Goal: Task Accomplishment & Management: Use online tool/utility

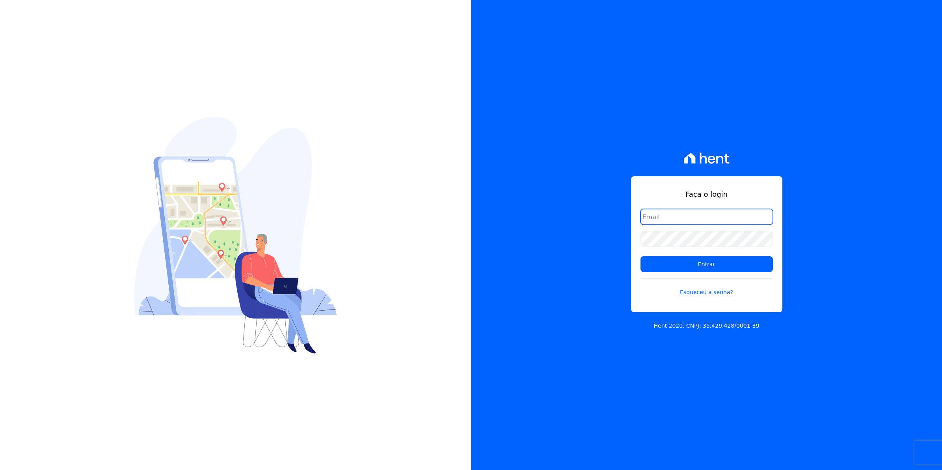
click at [692, 222] on input "email" at bounding box center [707, 217] width 132 height 16
type input "cobranca@munte.com.br"
click at [641, 256] on input "Entrar" at bounding box center [707, 264] width 132 height 16
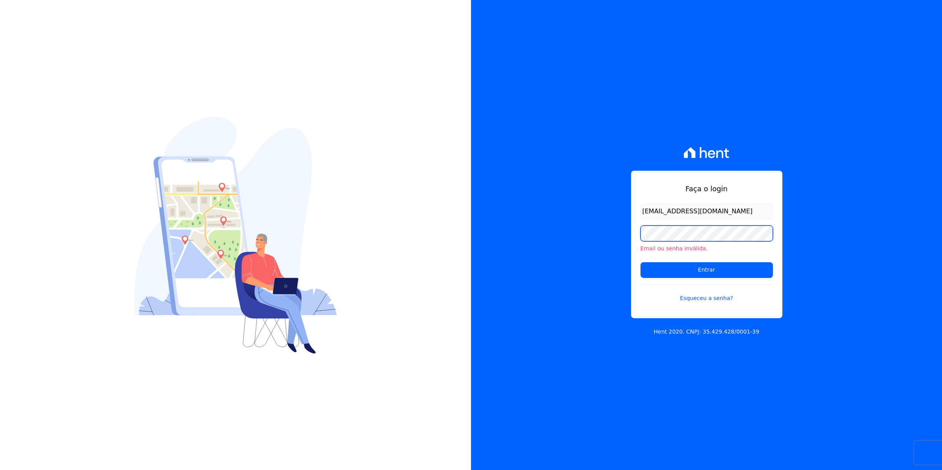
click at [641, 262] on input "Entrar" at bounding box center [707, 270] width 132 height 16
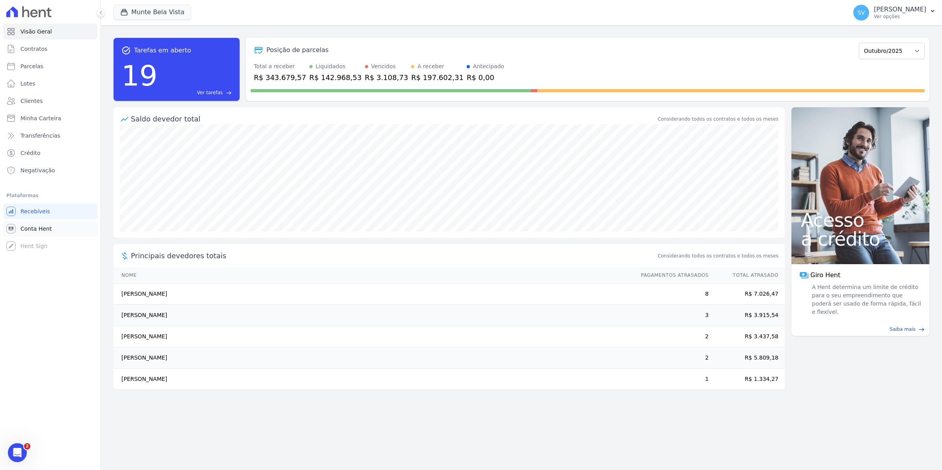
click at [39, 227] on span "Conta Hent" at bounding box center [35, 229] width 31 height 8
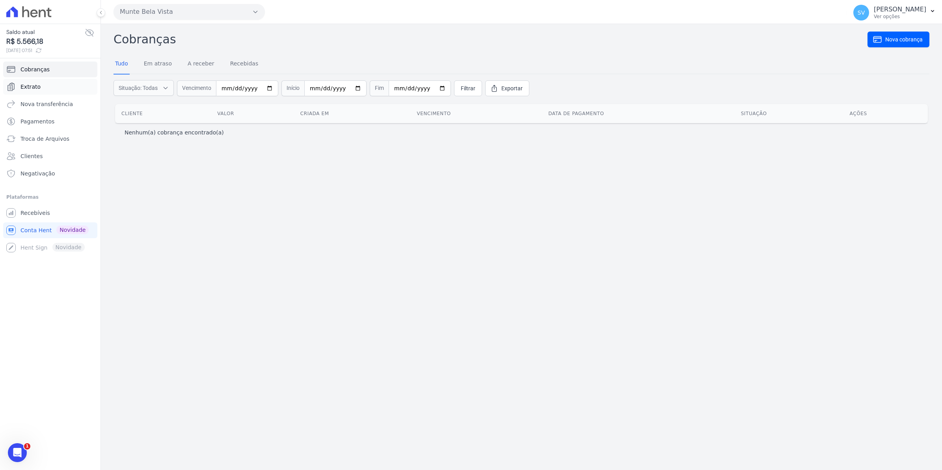
click at [28, 89] on span "Extrato" at bounding box center [30, 87] width 20 height 8
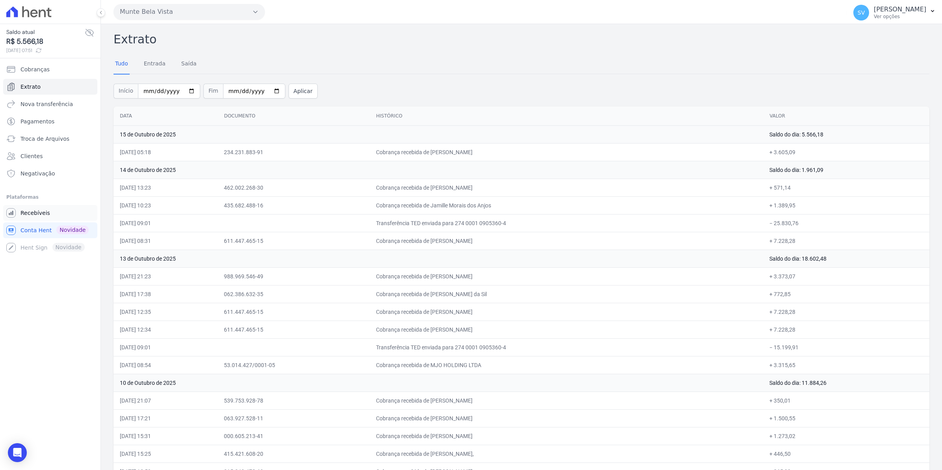
click at [29, 213] on span "Recebíveis" at bounding box center [35, 213] width 30 height 8
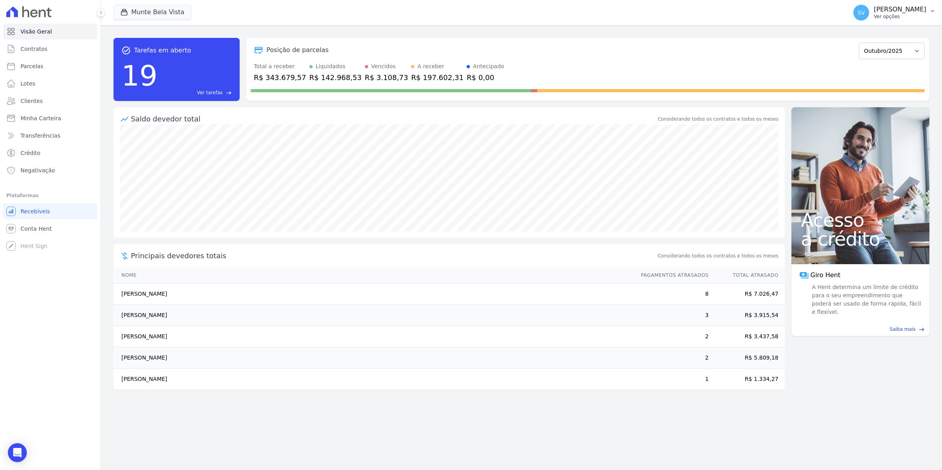
click at [866, 12] on span "SV" at bounding box center [861, 13] width 16 height 16
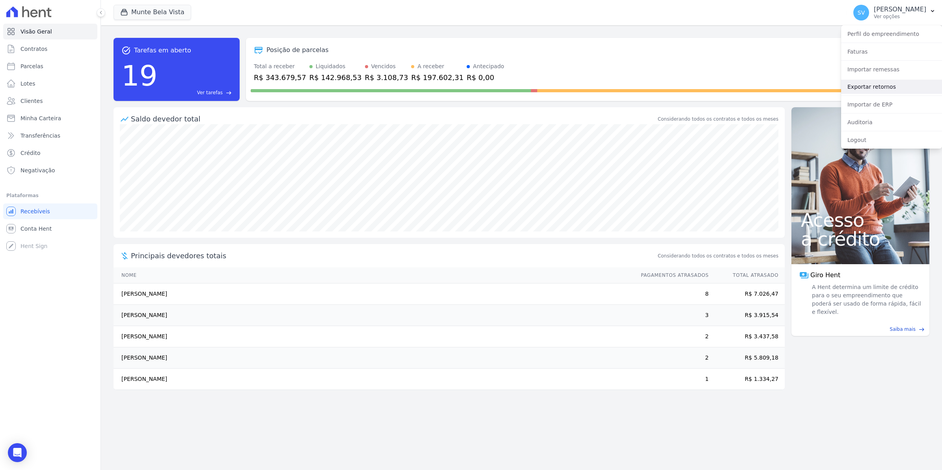
click at [877, 88] on link "Exportar retornos" at bounding box center [891, 87] width 101 height 14
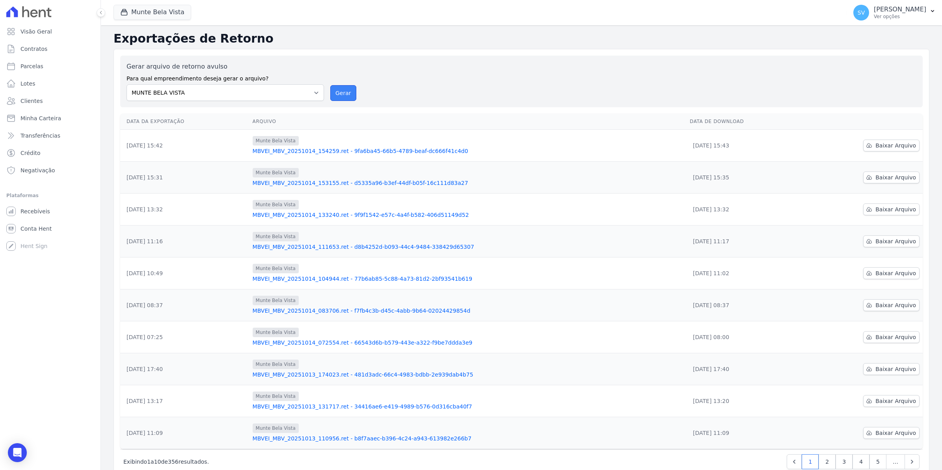
click at [333, 89] on button "Gerar" at bounding box center [343, 93] width 26 height 16
click at [334, 87] on button "Gerar" at bounding box center [343, 93] width 26 height 16
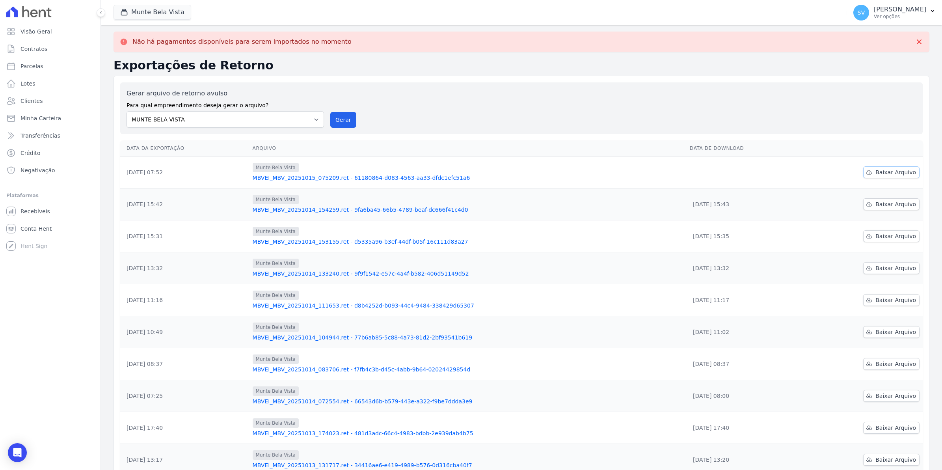
click at [883, 174] on span "Baixar Arquivo" at bounding box center [896, 172] width 41 height 8
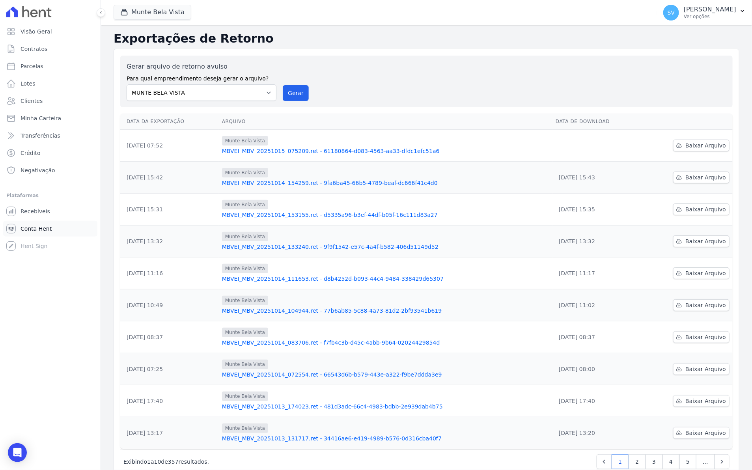
click at [34, 225] on span "Conta Hent" at bounding box center [35, 229] width 31 height 8
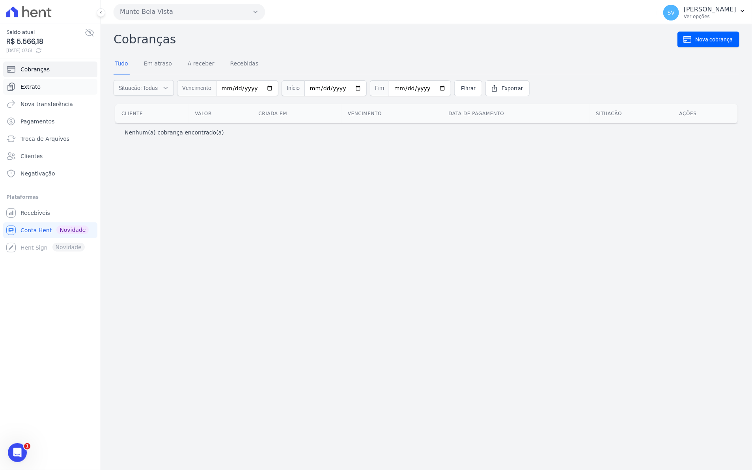
click at [36, 81] on link "Extrato" at bounding box center [50, 87] width 94 height 16
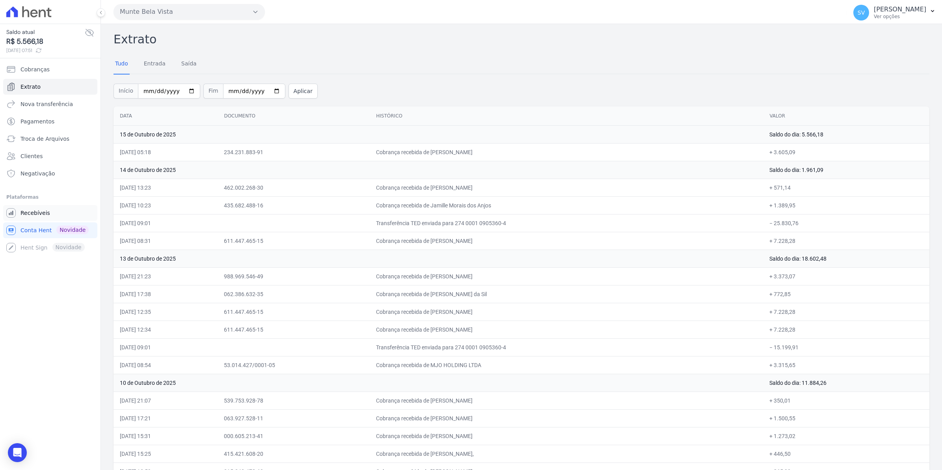
click at [41, 213] on span "Recebíveis" at bounding box center [35, 213] width 30 height 8
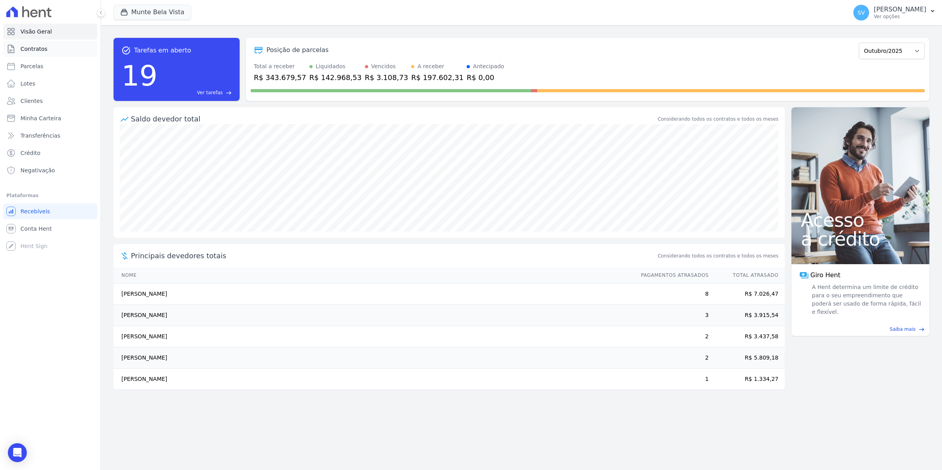
click at [24, 52] on span "Contratos" at bounding box center [33, 49] width 27 height 8
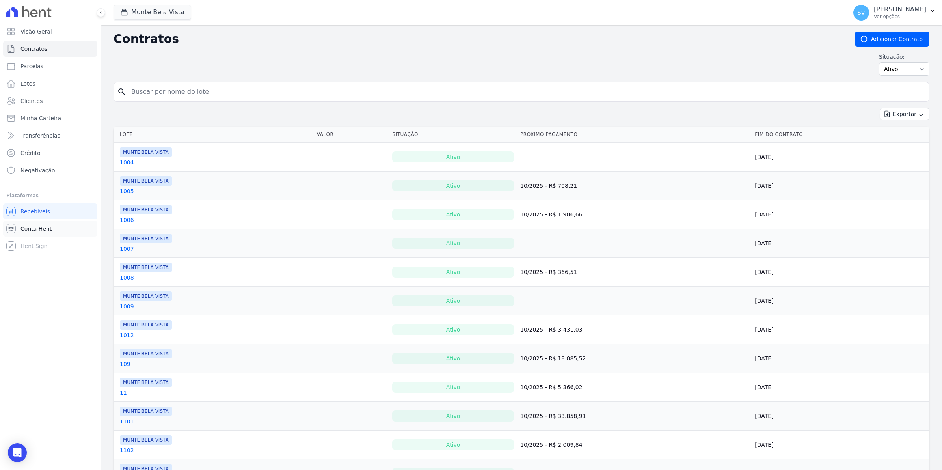
click at [32, 229] on span "Conta Hent" at bounding box center [35, 229] width 31 height 8
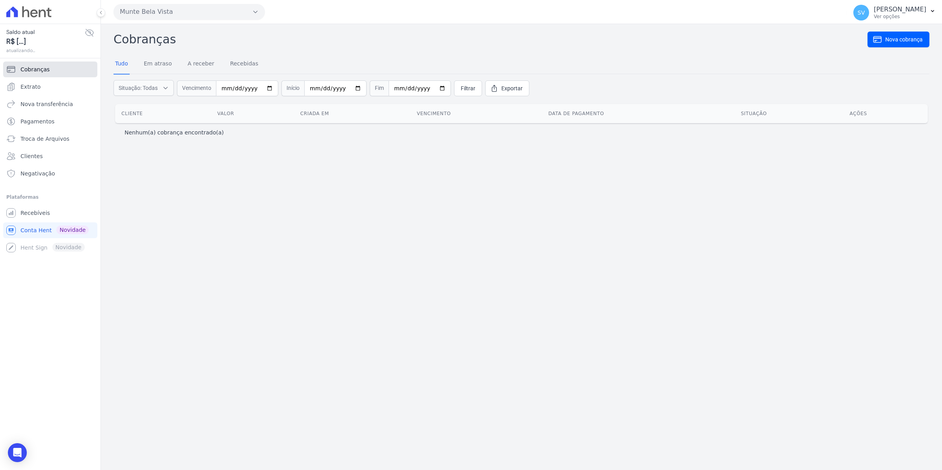
click at [24, 69] on span "Cobranças" at bounding box center [34, 69] width 29 height 8
click at [23, 84] on span "Extrato" at bounding box center [30, 87] width 20 height 8
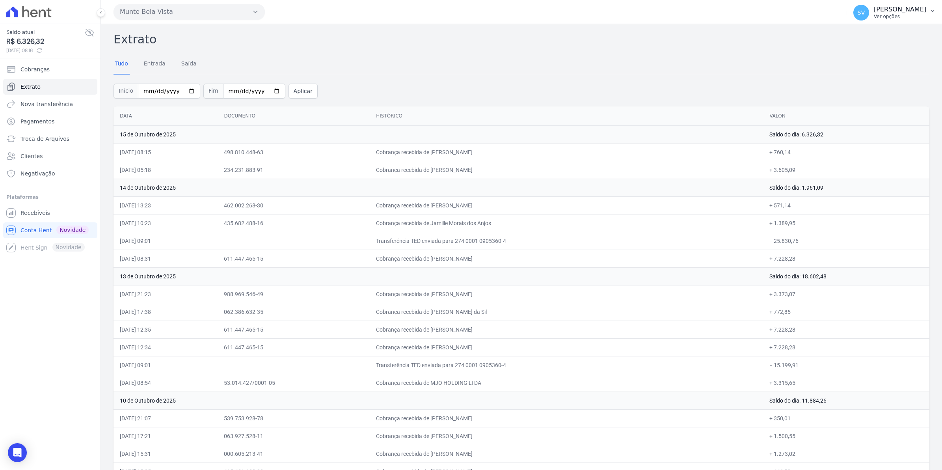
click at [869, 12] on span "SV" at bounding box center [861, 13] width 16 height 16
click at [865, 15] on span "SV" at bounding box center [861, 13] width 7 height 6
click at [32, 214] on span "Recebíveis" at bounding box center [35, 213] width 30 height 8
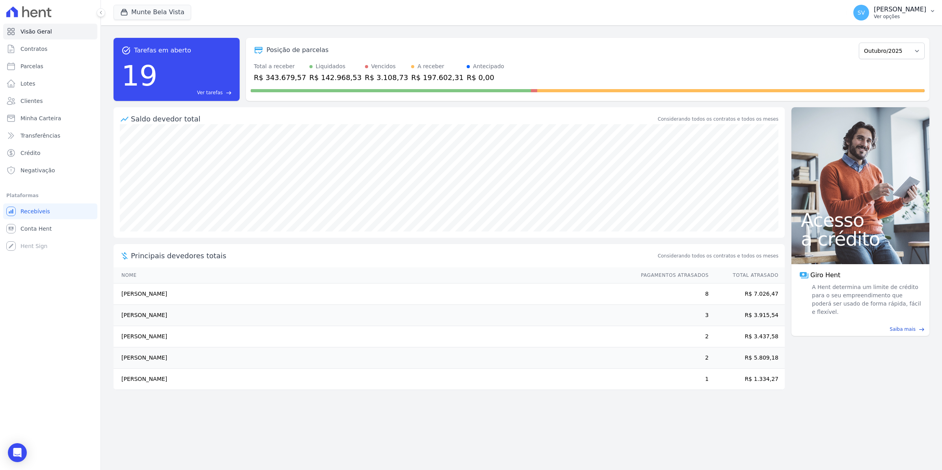
click at [869, 14] on span "SV" at bounding box center [861, 13] width 16 height 16
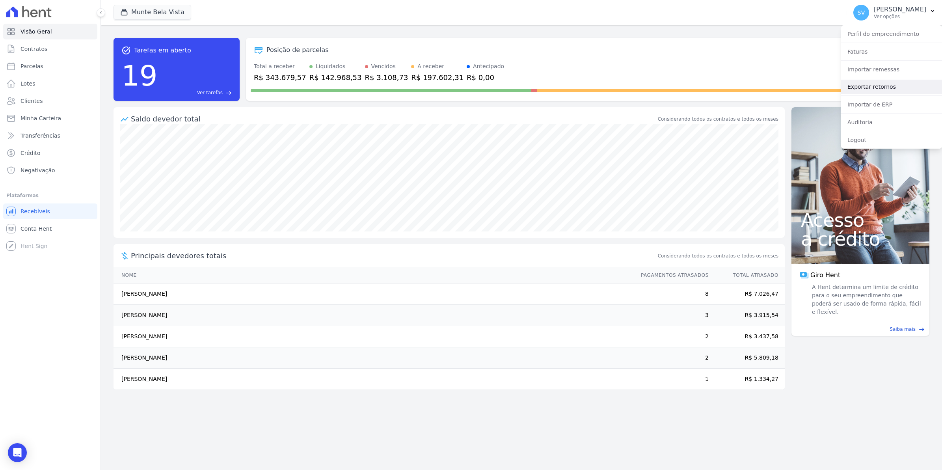
click at [863, 86] on link "Exportar retornos" at bounding box center [891, 87] width 101 height 14
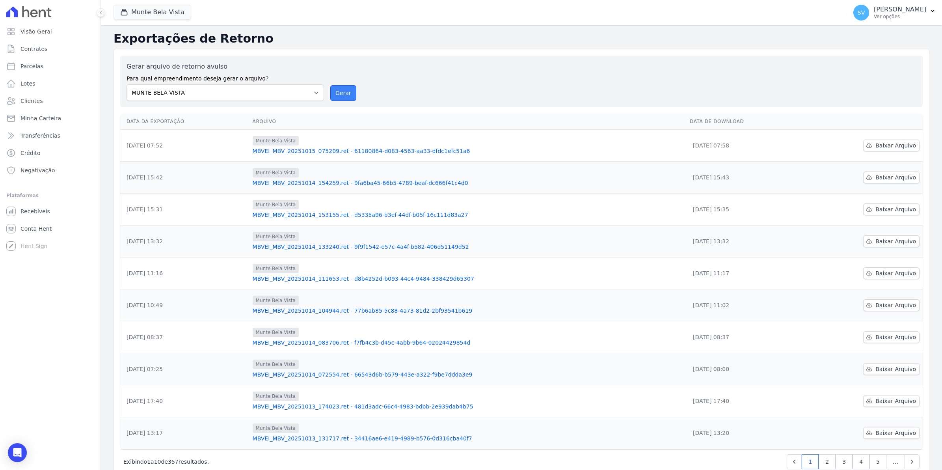
click at [339, 95] on button "Gerar" at bounding box center [343, 93] width 26 height 16
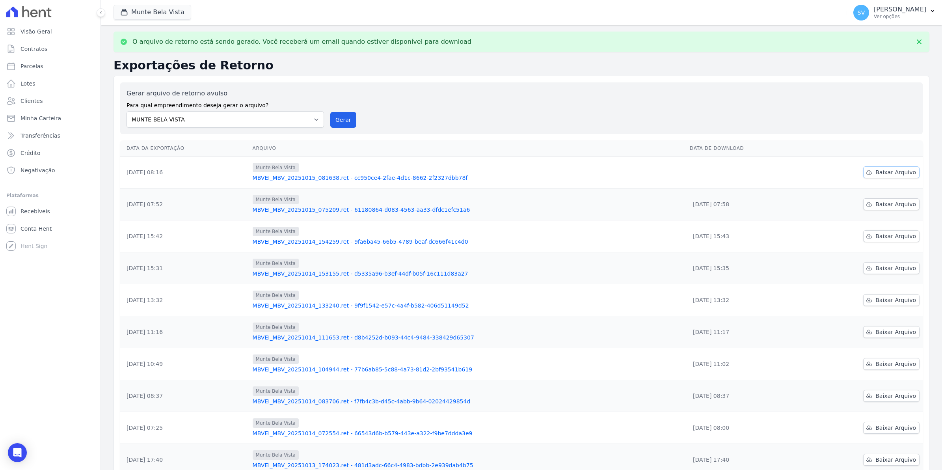
click at [876, 172] on span "Baixar Arquivo" at bounding box center [896, 172] width 41 height 8
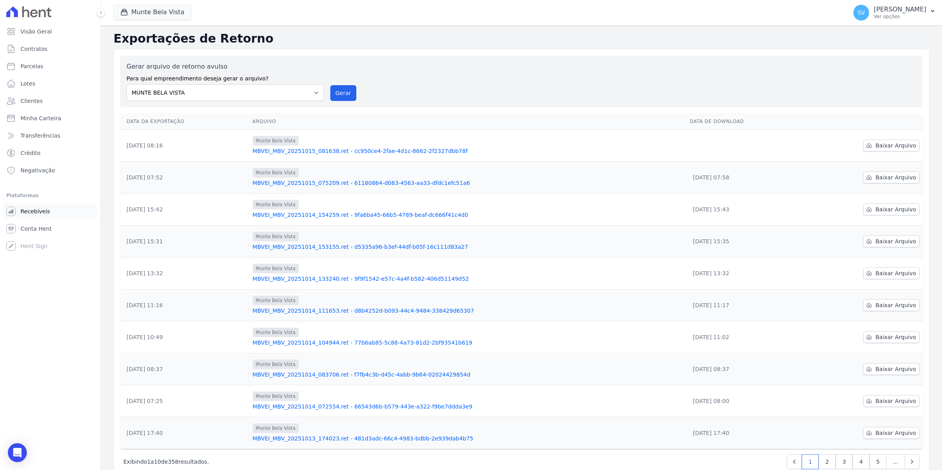
click at [20, 213] on span "Recebíveis" at bounding box center [35, 211] width 30 height 8
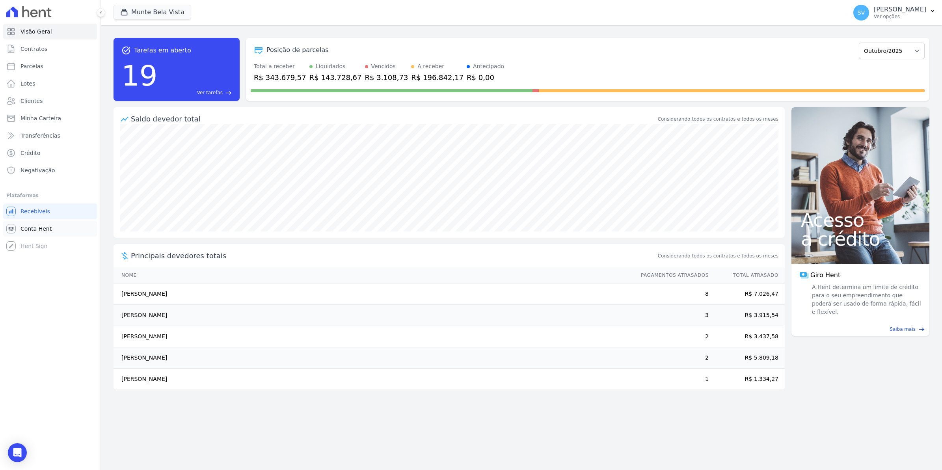
click at [28, 233] on link "Conta Hent" at bounding box center [50, 229] width 94 height 16
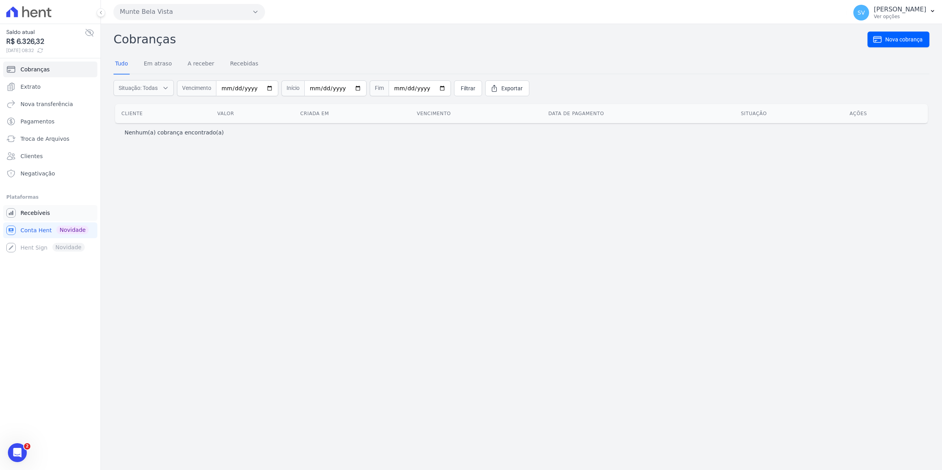
click at [46, 216] on span "Recebíveis" at bounding box center [35, 213] width 30 height 8
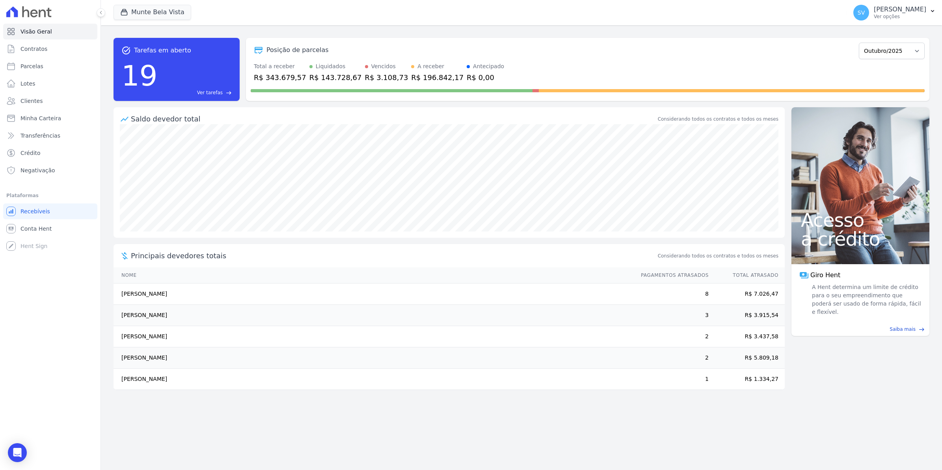
drag, startPoint x: 124, startPoint y: 292, endPoint x: 249, endPoint y: 310, distance: 126.2
click at [249, 310] on tbody "Dionisio Silva Dos Santos 8 R$ 7.026,47 Ana Patricia De Oliveira Verderosa 3 R$…" at bounding box center [449, 336] width 671 height 106
click at [28, 230] on span "Conta Hent" at bounding box center [35, 229] width 31 height 8
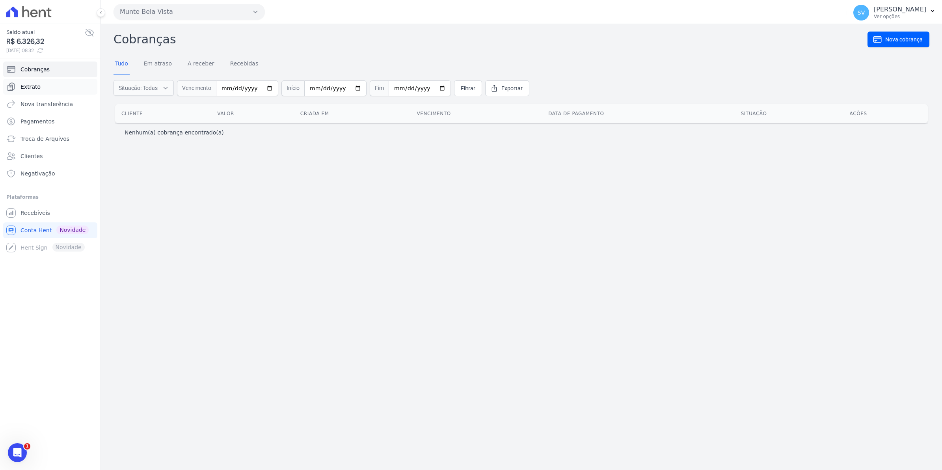
click at [33, 86] on span "Extrato" at bounding box center [30, 87] width 20 height 8
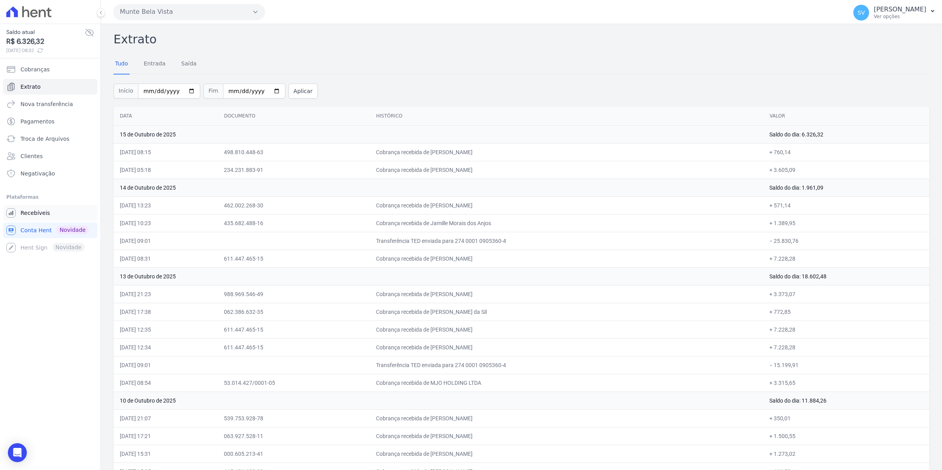
click at [27, 213] on span "Recebíveis" at bounding box center [35, 213] width 30 height 8
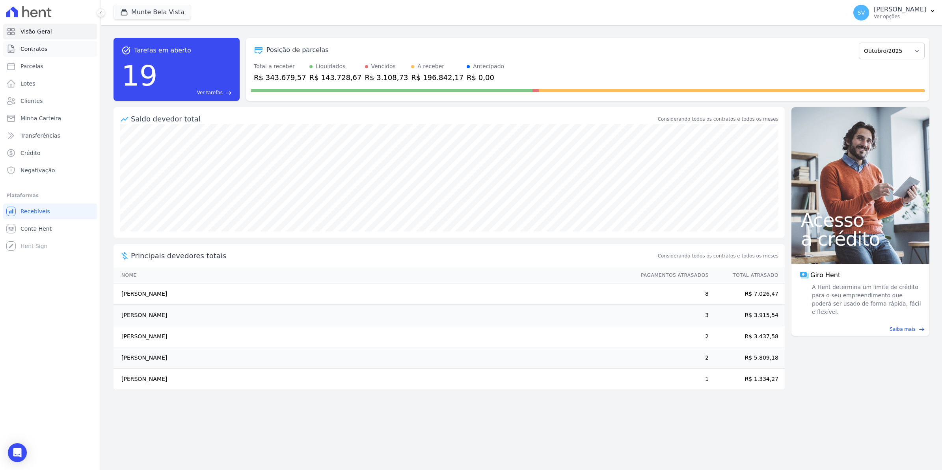
click at [33, 46] on span "Contratos" at bounding box center [33, 49] width 27 height 8
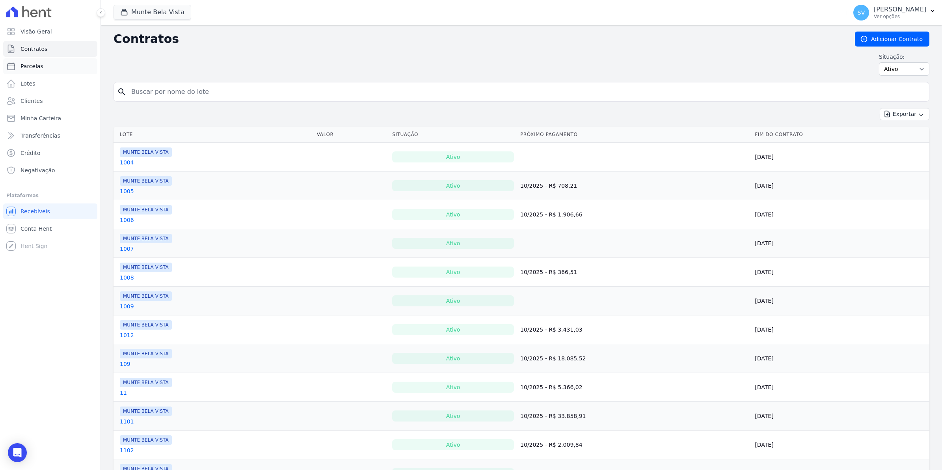
click at [26, 68] on span "Parcelas" at bounding box center [31, 66] width 23 height 8
select select
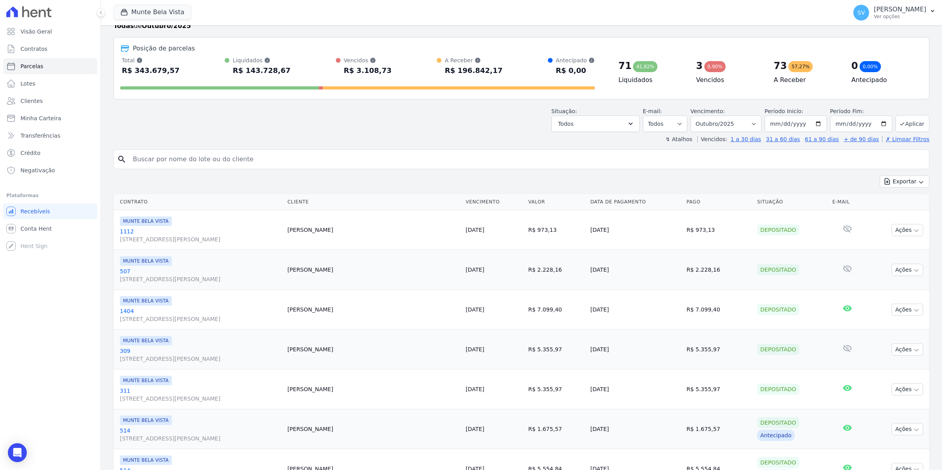
scroll to position [9, 0]
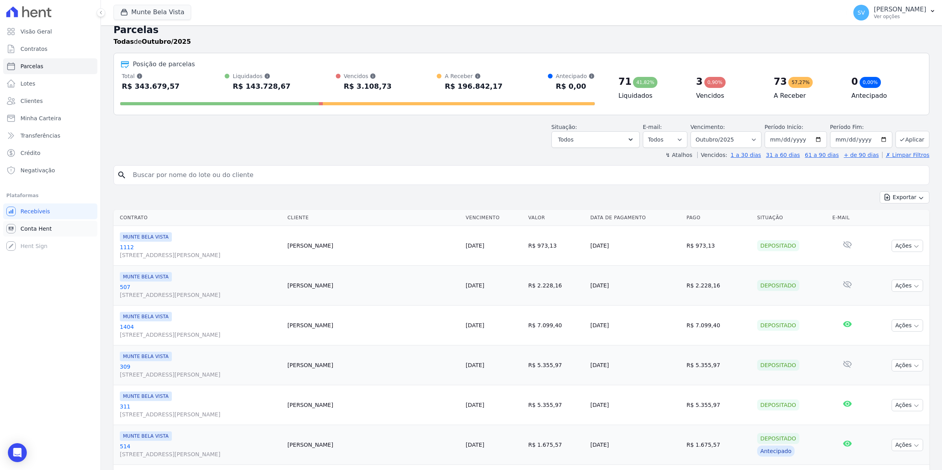
click at [22, 227] on span "Conta Hent" at bounding box center [35, 229] width 31 height 8
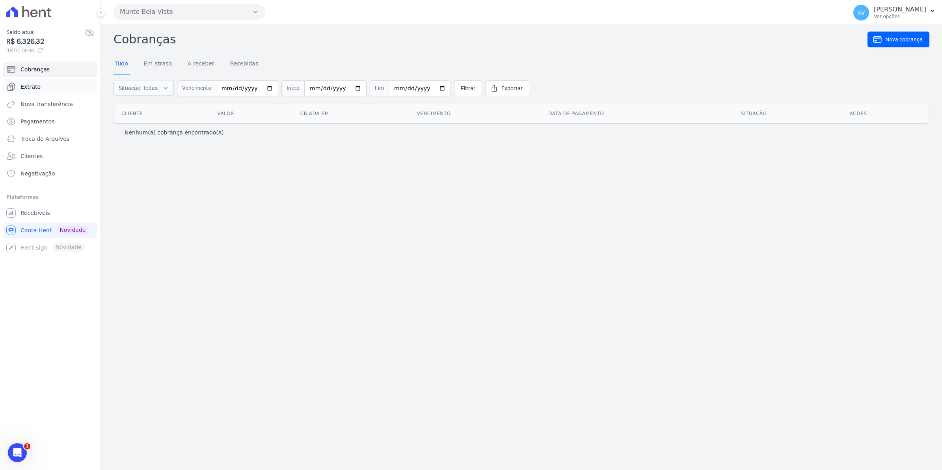
click at [30, 89] on span "Extrato" at bounding box center [30, 87] width 20 height 8
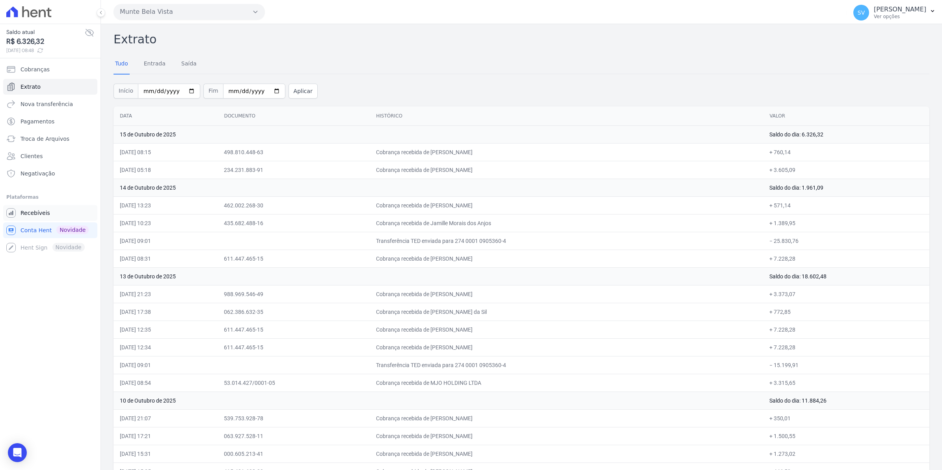
click at [41, 213] on span "Recebíveis" at bounding box center [35, 213] width 30 height 8
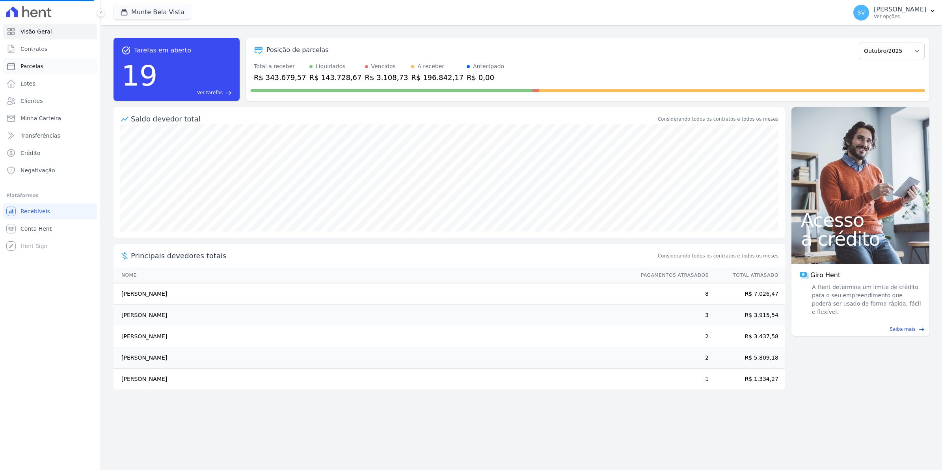
click at [31, 64] on span "Parcelas" at bounding box center [31, 66] width 23 height 8
select select
click at [32, 54] on link "Contratos" at bounding box center [50, 49] width 94 height 16
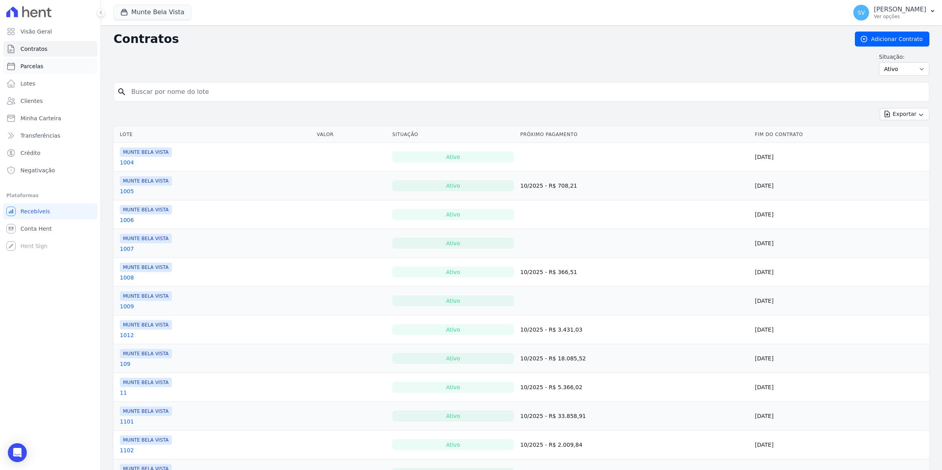
click at [32, 65] on span "Parcelas" at bounding box center [31, 66] width 23 height 8
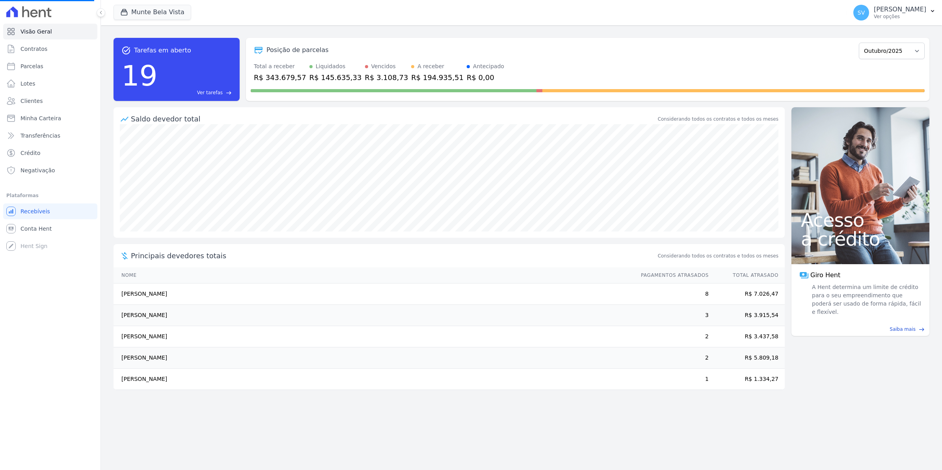
select select
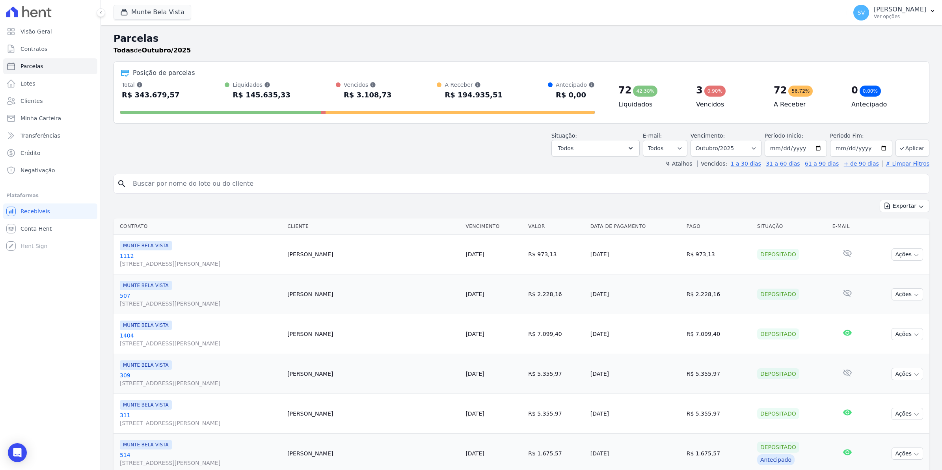
click at [878, 50] on div "Todas de Outubro/2025" at bounding box center [522, 50] width 816 height 9
click at [26, 46] on span "Contratos" at bounding box center [33, 49] width 27 height 8
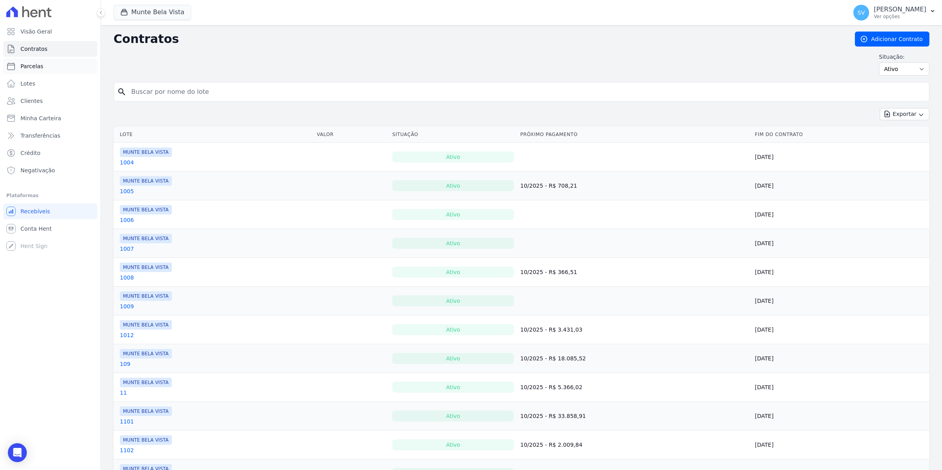
click at [45, 68] on link "Parcelas" at bounding box center [50, 66] width 94 height 16
select select
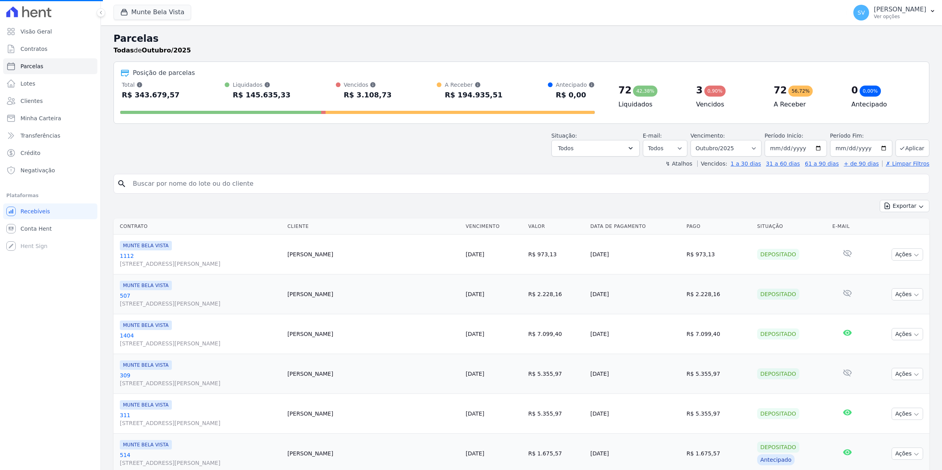
select select
click at [751, 148] on select "Filtrar por período ──────── Todos os meses Janeiro/2024 Fevereiro/2024 Março/2…" at bounding box center [726, 148] width 71 height 17
select select "11/2025"
click at [693, 140] on select "Filtrar por período ──────── Todos os meses Janeiro/2024 Fevereiro/2024 Março/2…" at bounding box center [726, 148] width 71 height 17
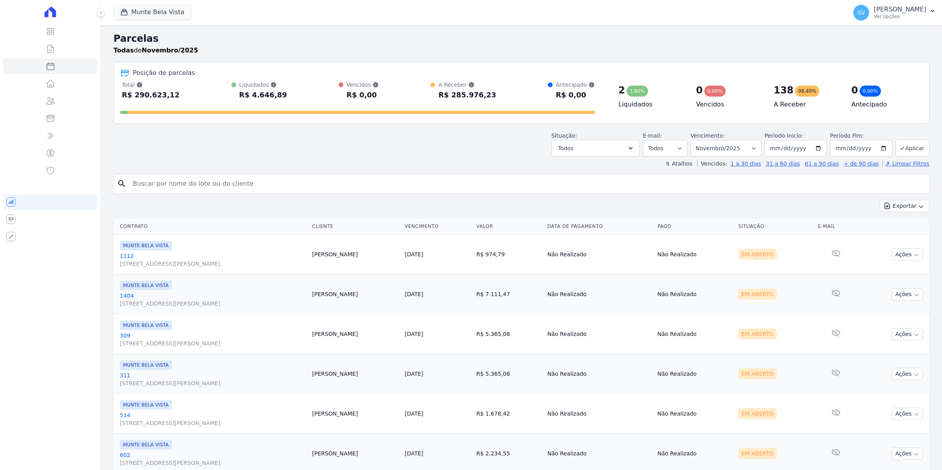
select select
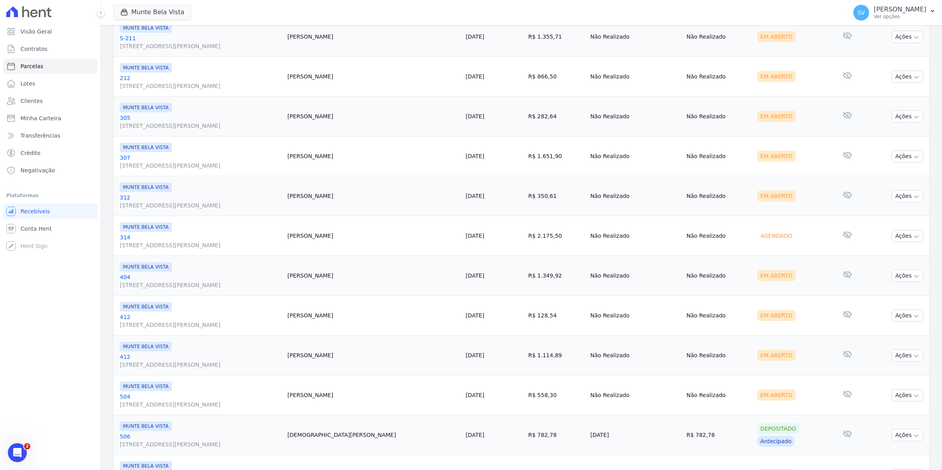
scroll to position [788, 0]
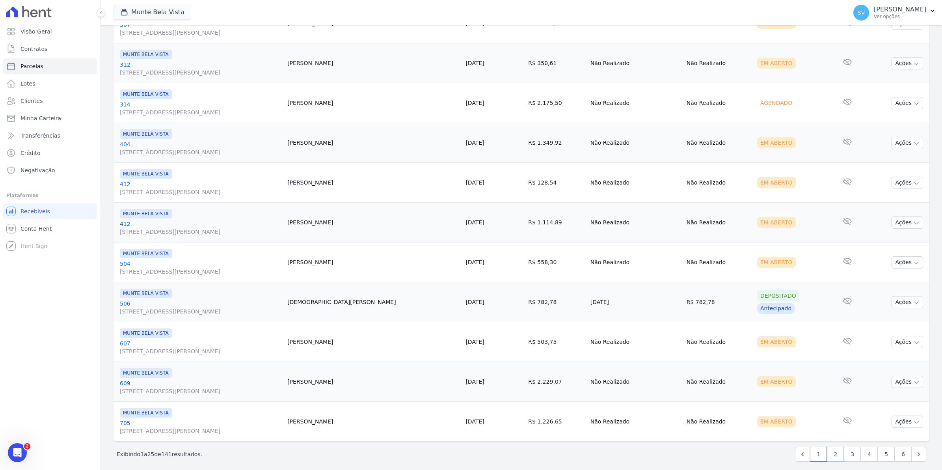
click at [827, 458] on link "2" at bounding box center [835, 454] width 17 height 15
select select
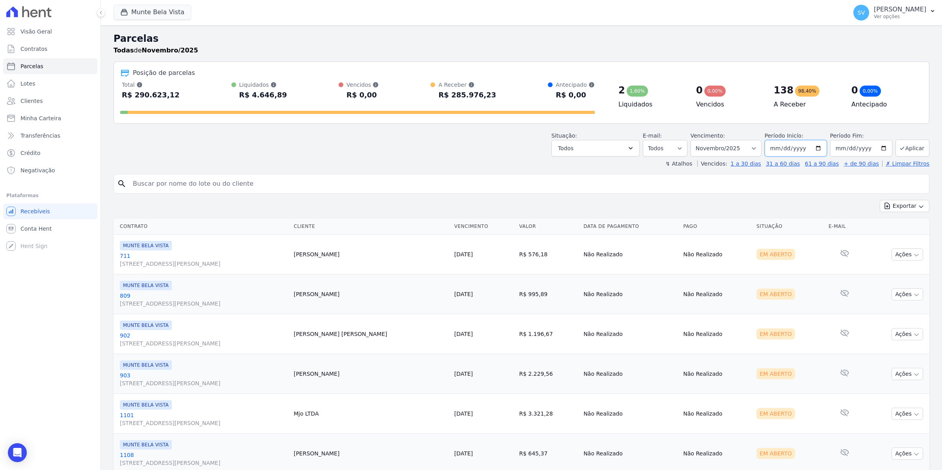
click at [814, 150] on input "2025-11-01" at bounding box center [796, 148] width 62 height 17
type input "[DATE]"
click at [875, 148] on input "2025-11-30" at bounding box center [861, 148] width 62 height 17
type input "[DATE]"
click at [911, 148] on button "Aplicar" at bounding box center [913, 148] width 34 height 17
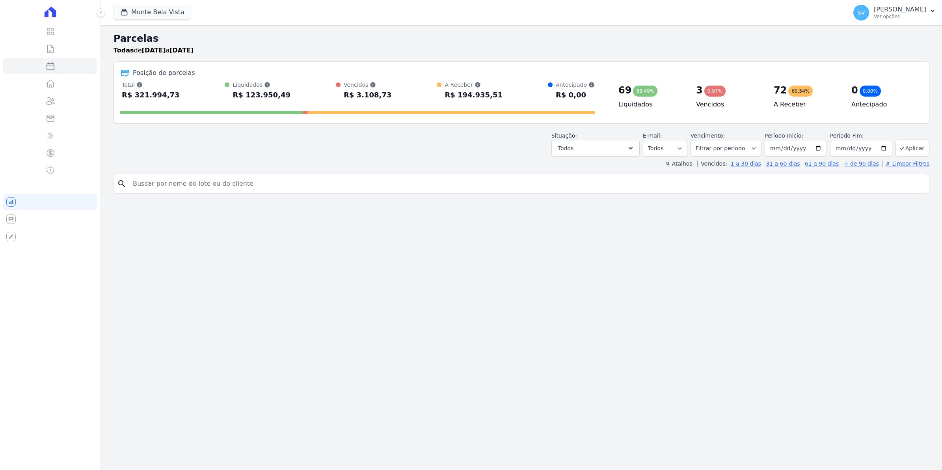
select select
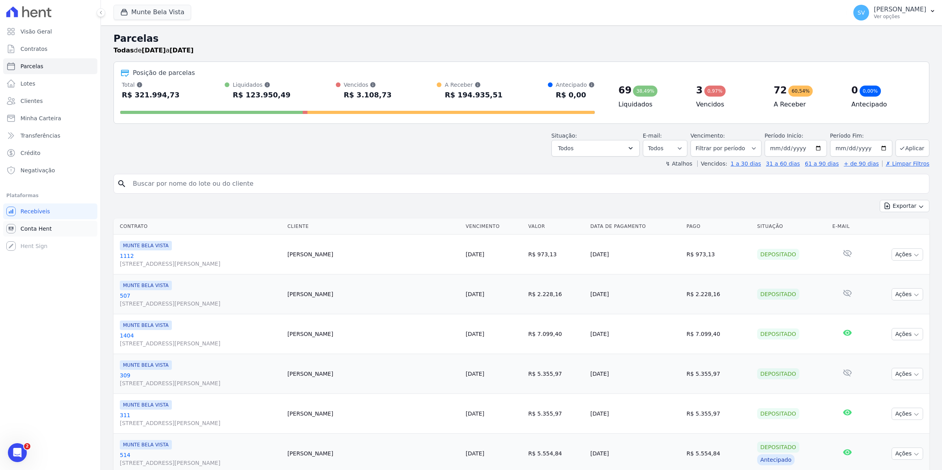
click at [34, 229] on span "Conta Hent" at bounding box center [35, 229] width 31 height 8
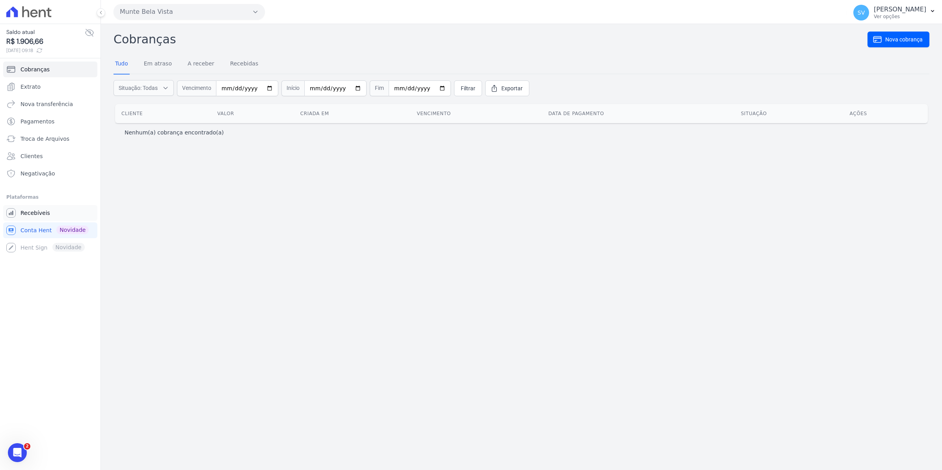
click at [36, 212] on span "Recebíveis" at bounding box center [35, 213] width 30 height 8
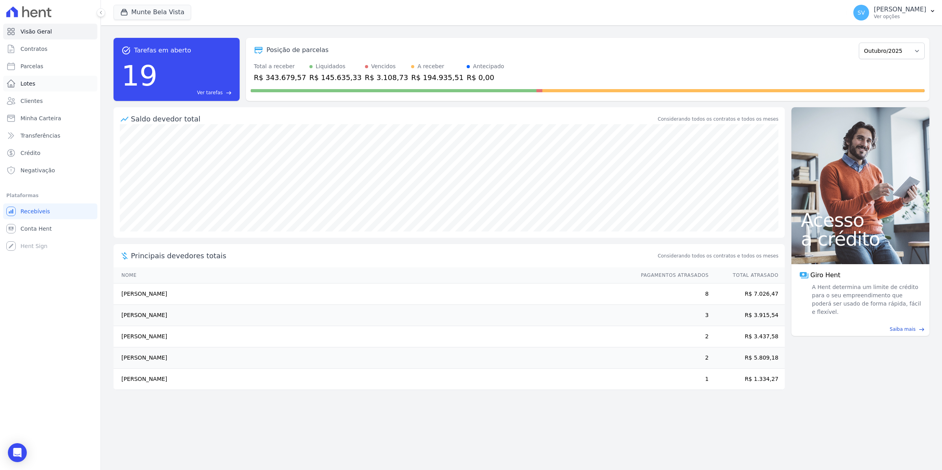
click at [22, 82] on span "Lotes" at bounding box center [27, 84] width 15 height 8
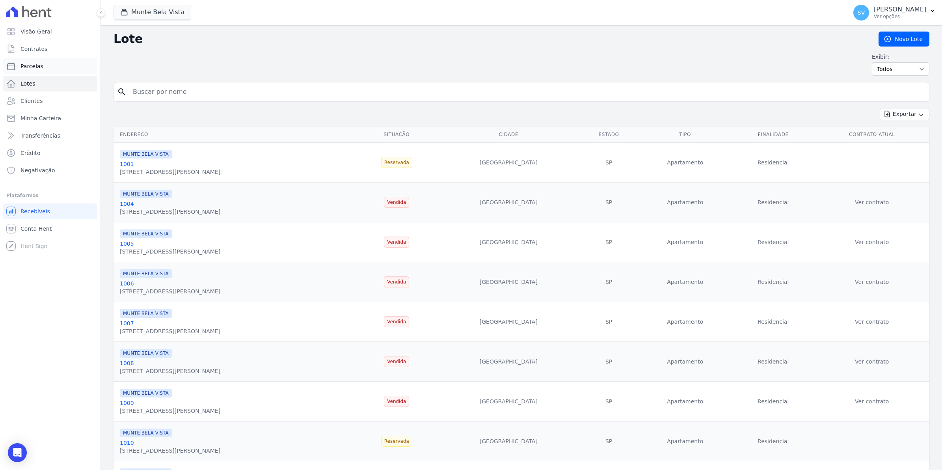
click at [21, 66] on span "Parcelas" at bounding box center [31, 66] width 23 height 8
select select
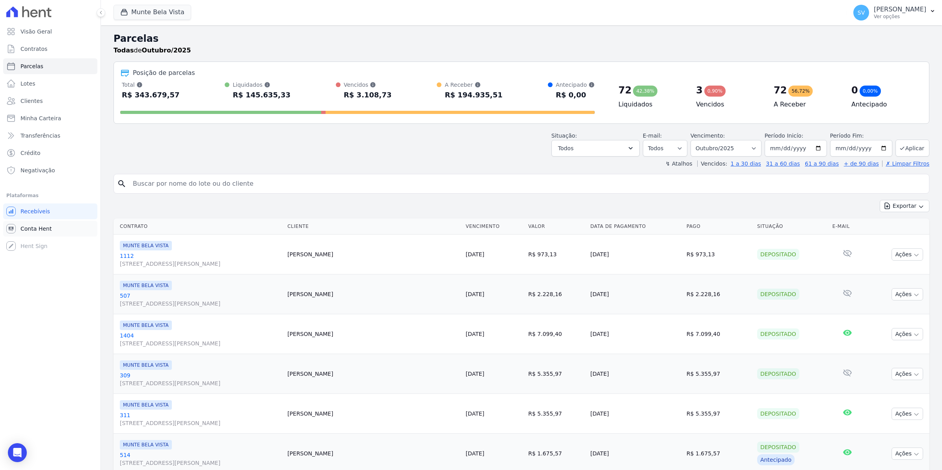
click at [42, 225] on span "Conta Hent" at bounding box center [35, 229] width 31 height 8
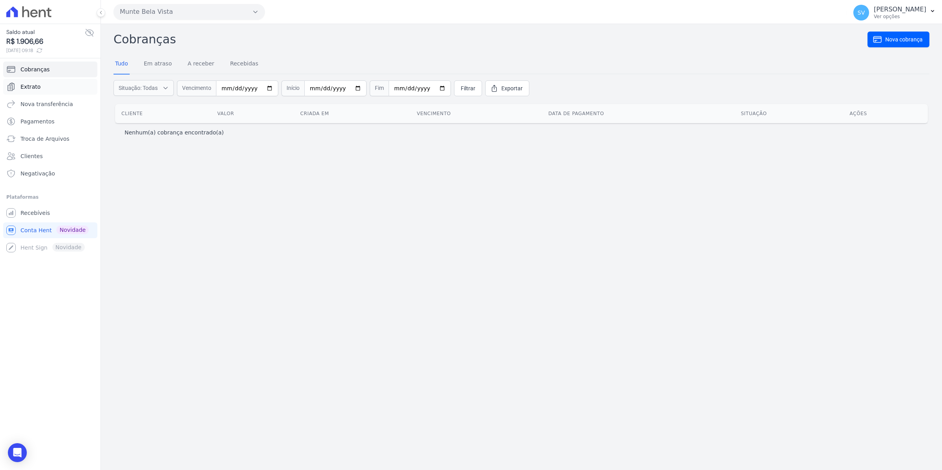
click at [41, 86] on link "Extrato" at bounding box center [50, 87] width 94 height 16
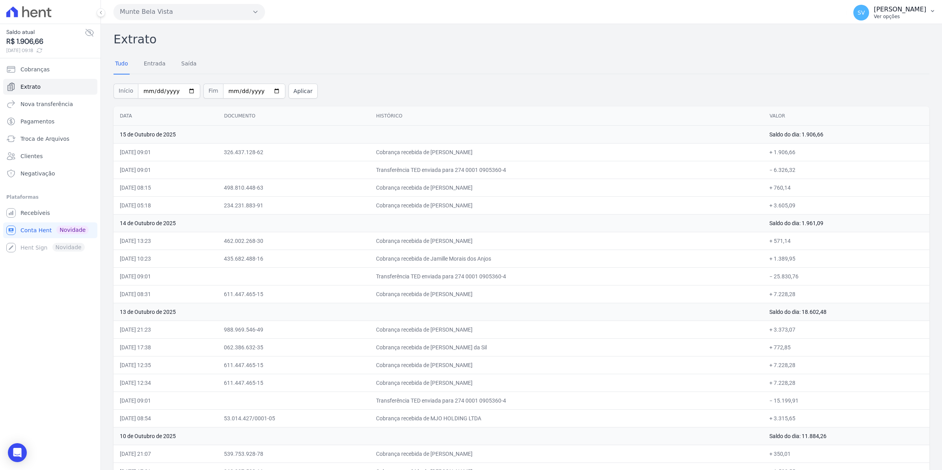
click at [866, 15] on span "SV" at bounding box center [861, 13] width 16 height 16
click at [33, 214] on span "Recebíveis" at bounding box center [35, 213] width 30 height 8
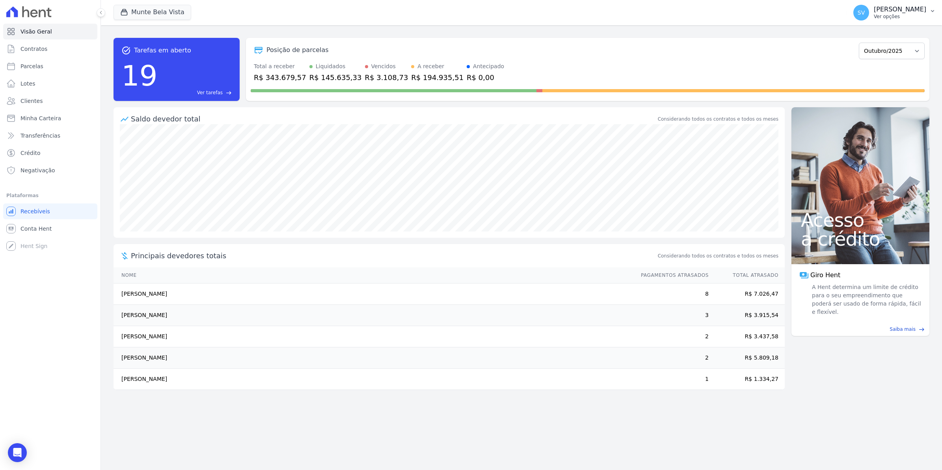
click at [865, 10] on span "SV" at bounding box center [861, 13] width 7 height 6
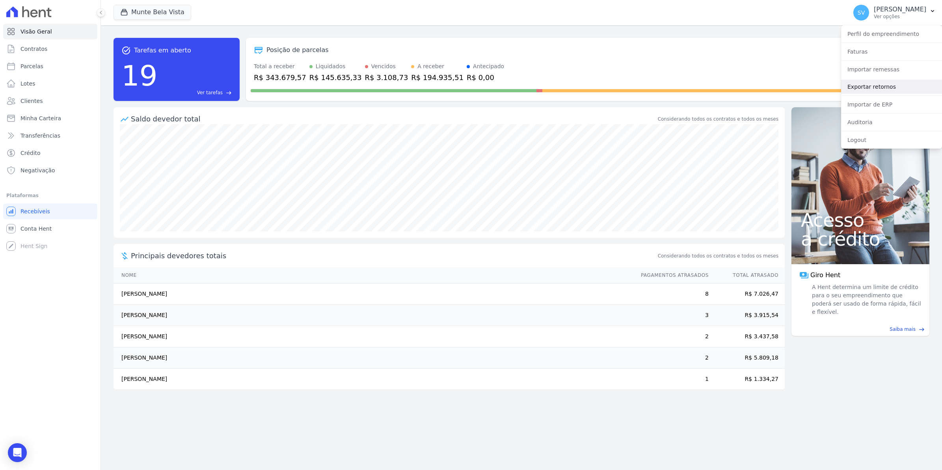
click at [874, 87] on link "Exportar retornos" at bounding box center [891, 87] width 101 height 14
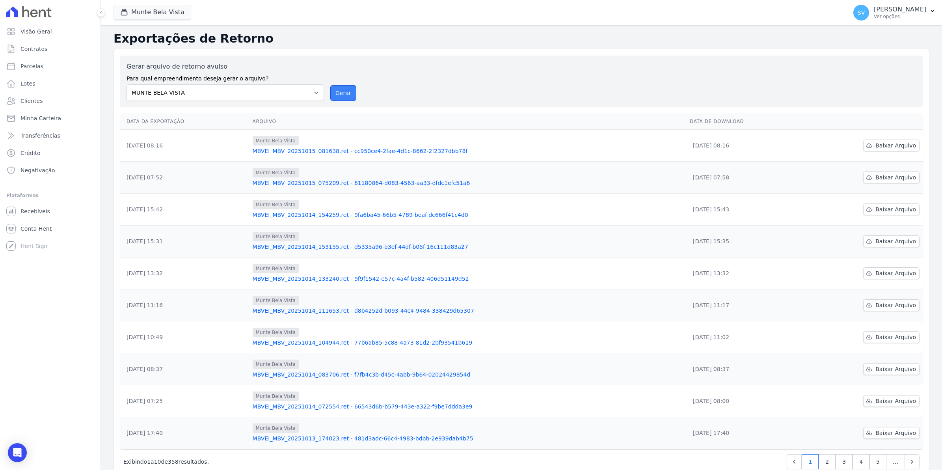
click at [346, 92] on button "Gerar" at bounding box center [343, 93] width 26 height 16
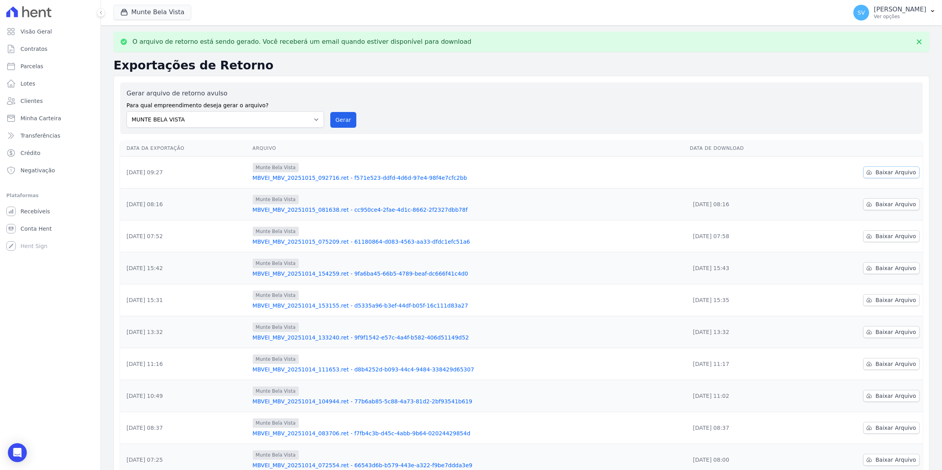
click at [898, 173] on span "Baixar Arquivo" at bounding box center [896, 172] width 41 height 8
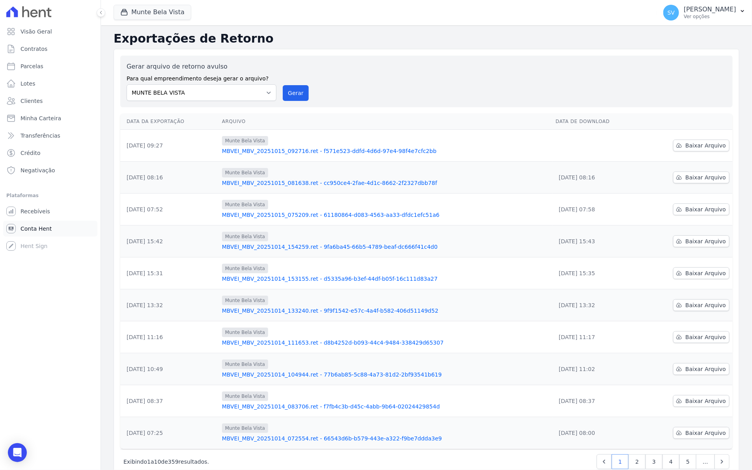
click at [30, 225] on span "Conta Hent" at bounding box center [35, 229] width 31 height 8
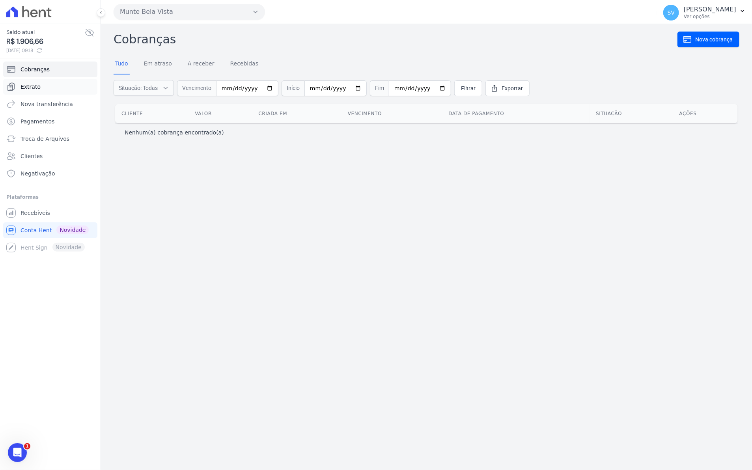
click at [28, 89] on span "Extrato" at bounding box center [30, 87] width 20 height 8
